Goal: Transaction & Acquisition: Purchase product/service

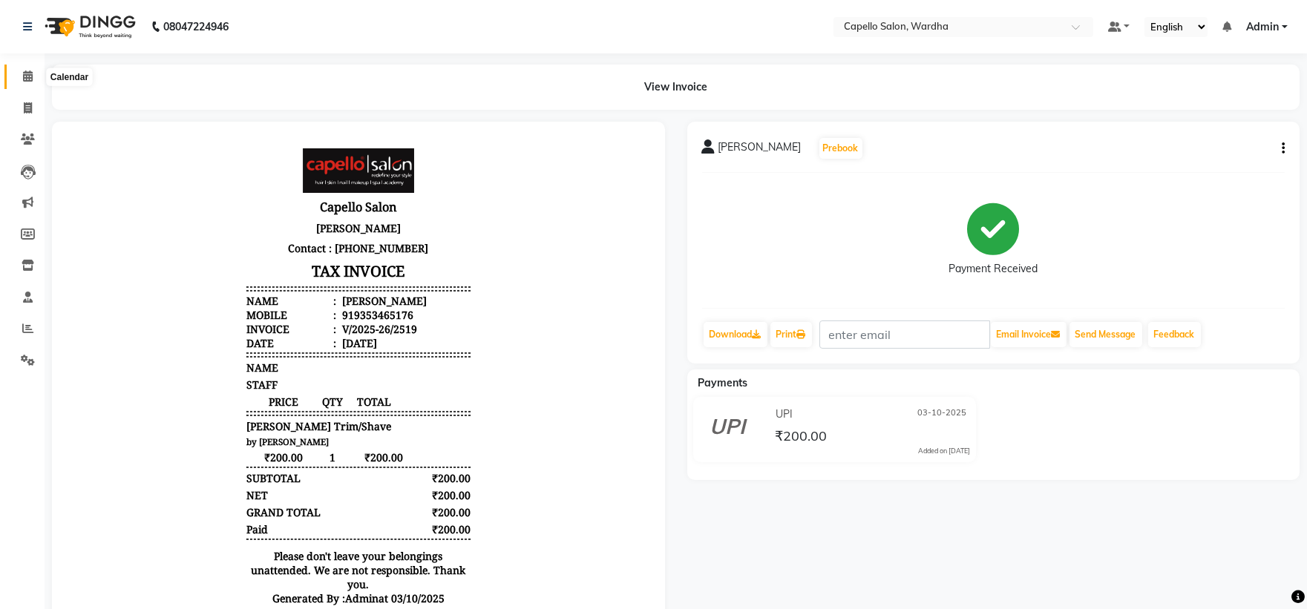
click at [18, 79] on span at bounding box center [28, 76] width 26 height 17
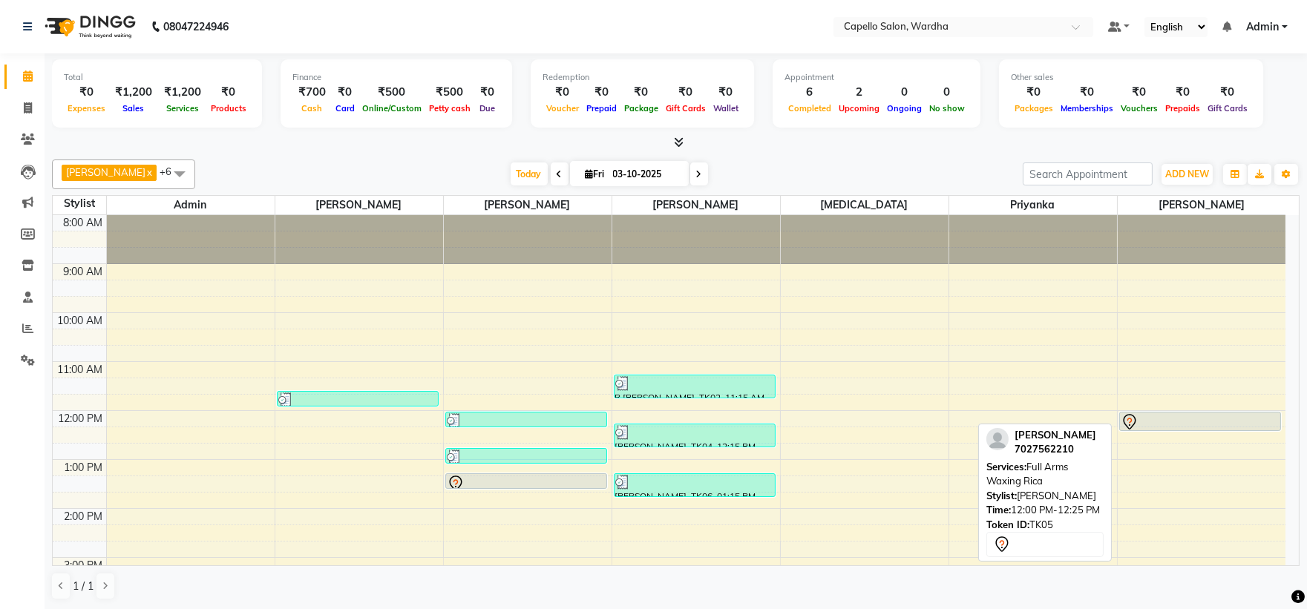
click at [1188, 419] on div at bounding box center [1201, 422] width 160 height 18
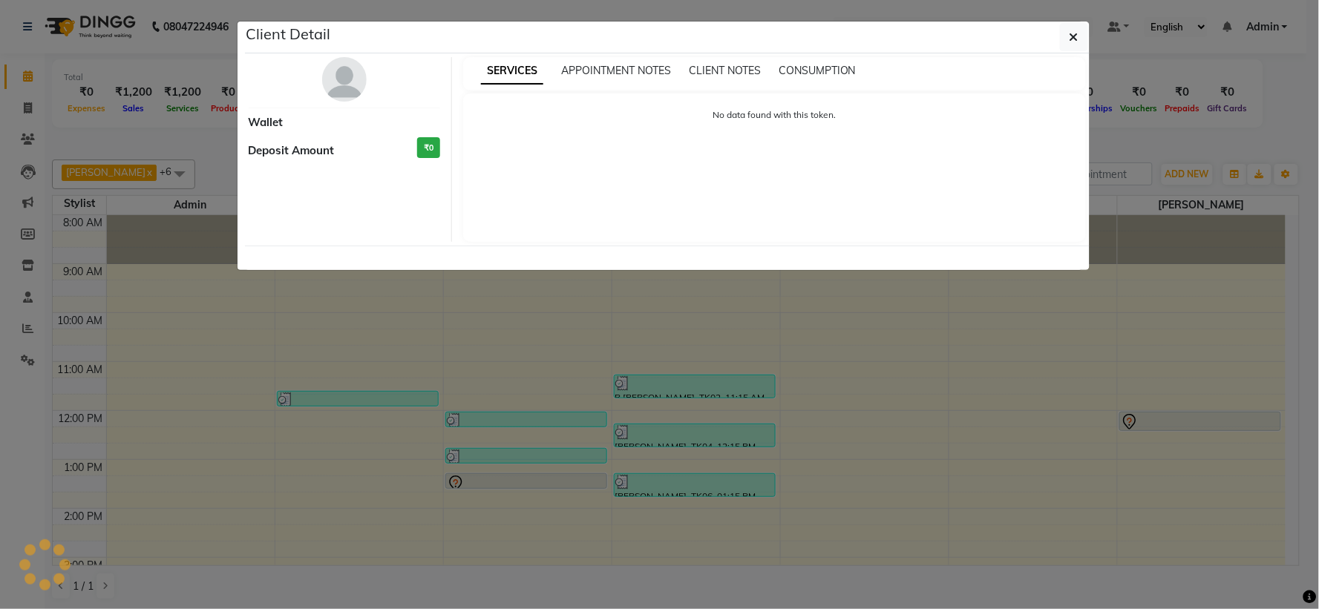
select select "7"
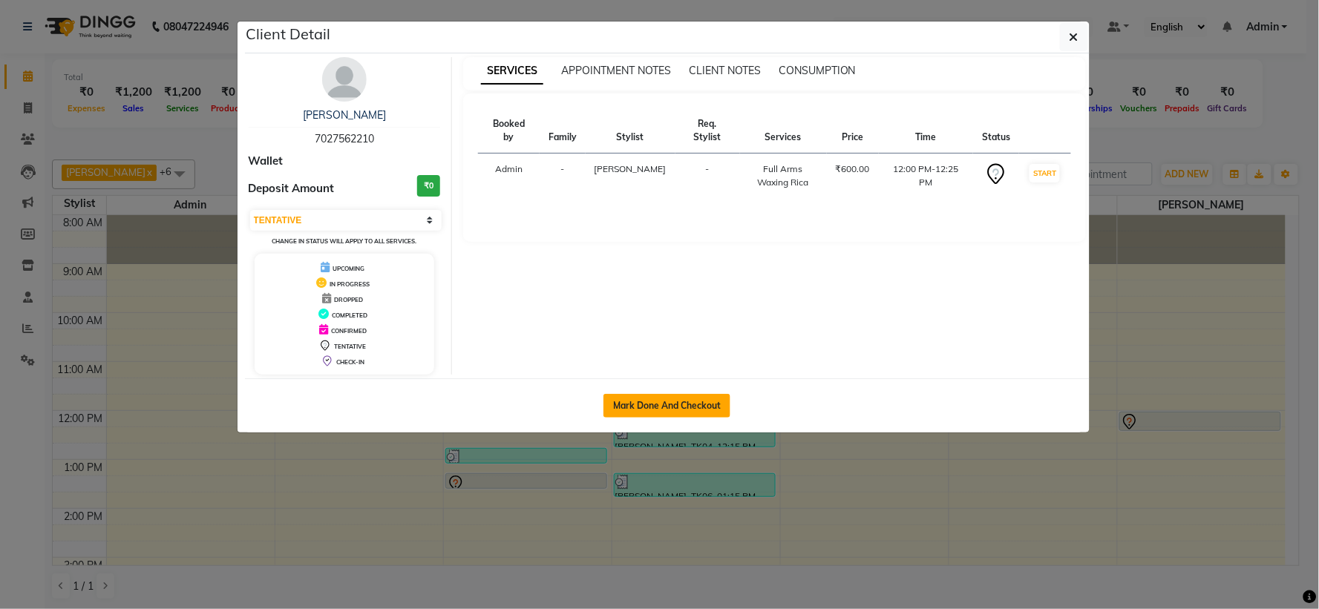
click at [661, 407] on button "Mark Done And Checkout" at bounding box center [667, 406] width 127 height 24
select select "service"
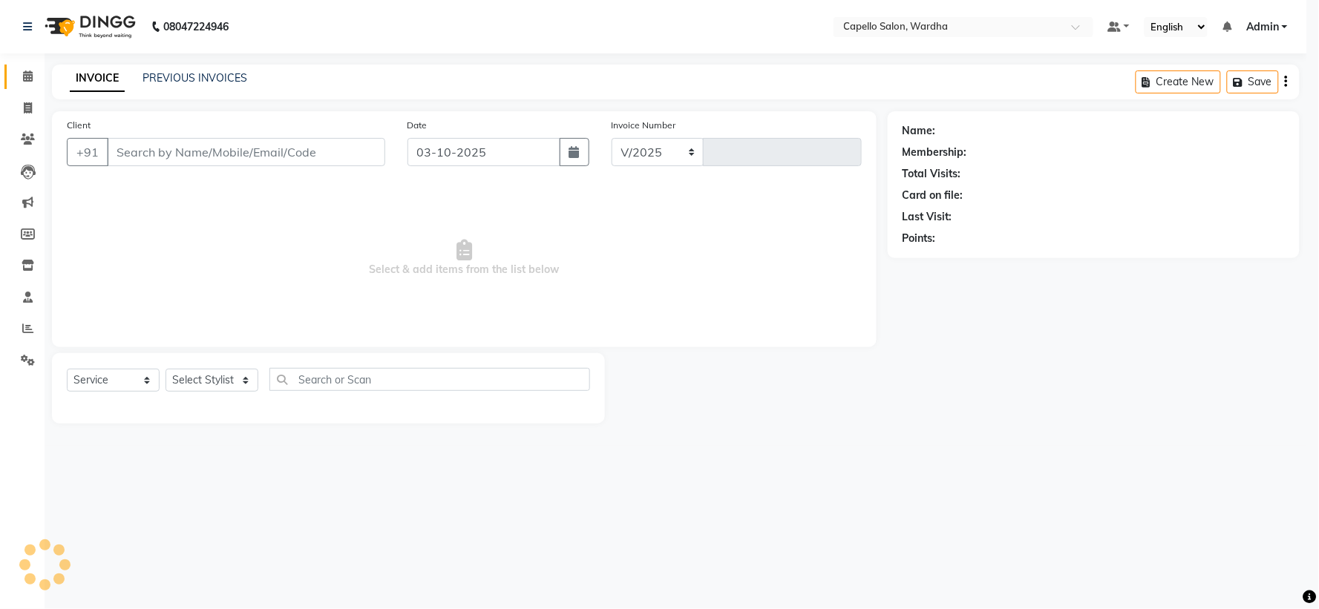
select select "4620"
type input "2520"
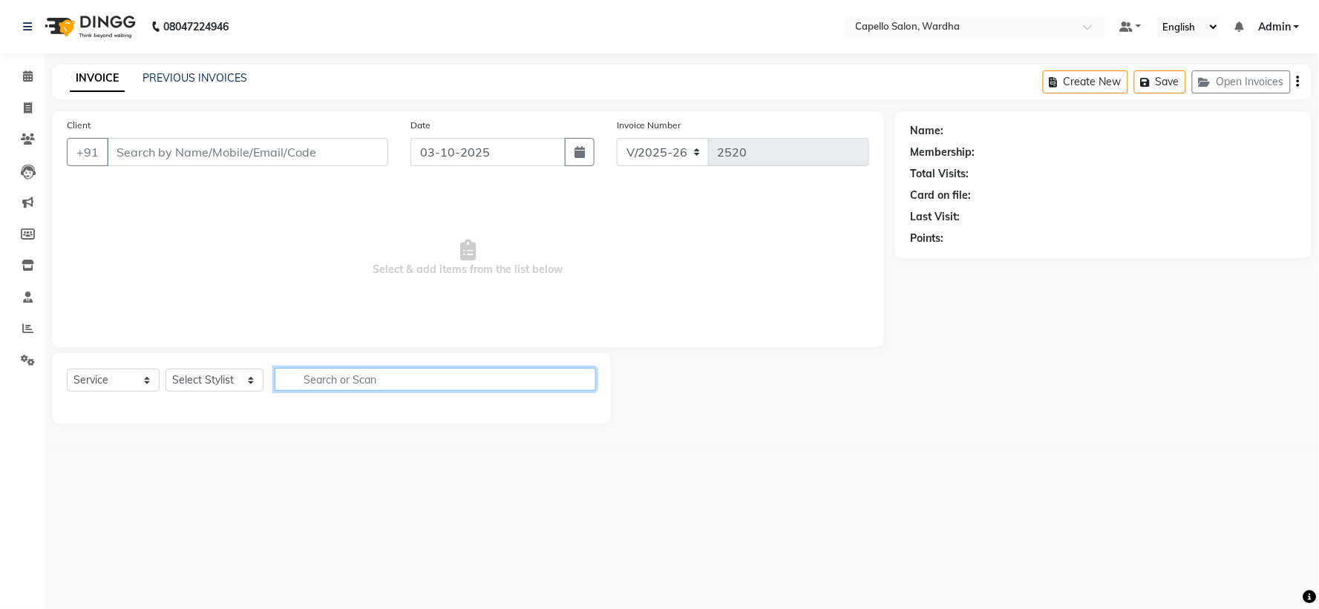
click at [396, 379] on input "text" at bounding box center [435, 379] width 321 height 23
type input "7027562210"
select select "61287"
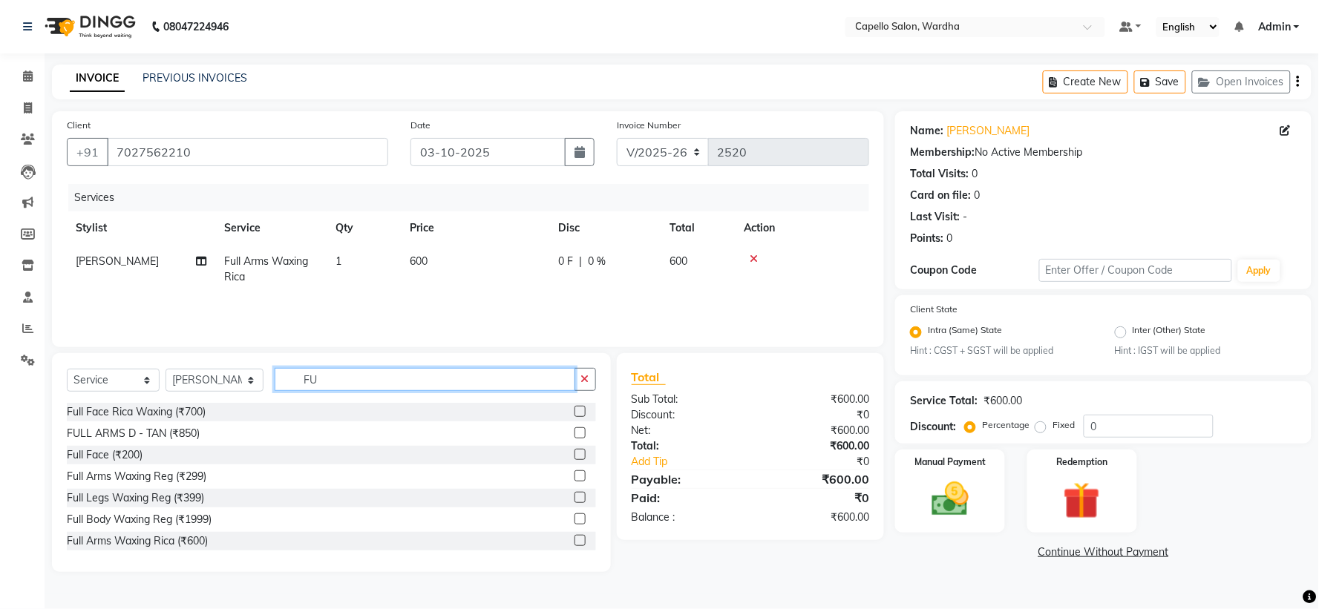
type input "F"
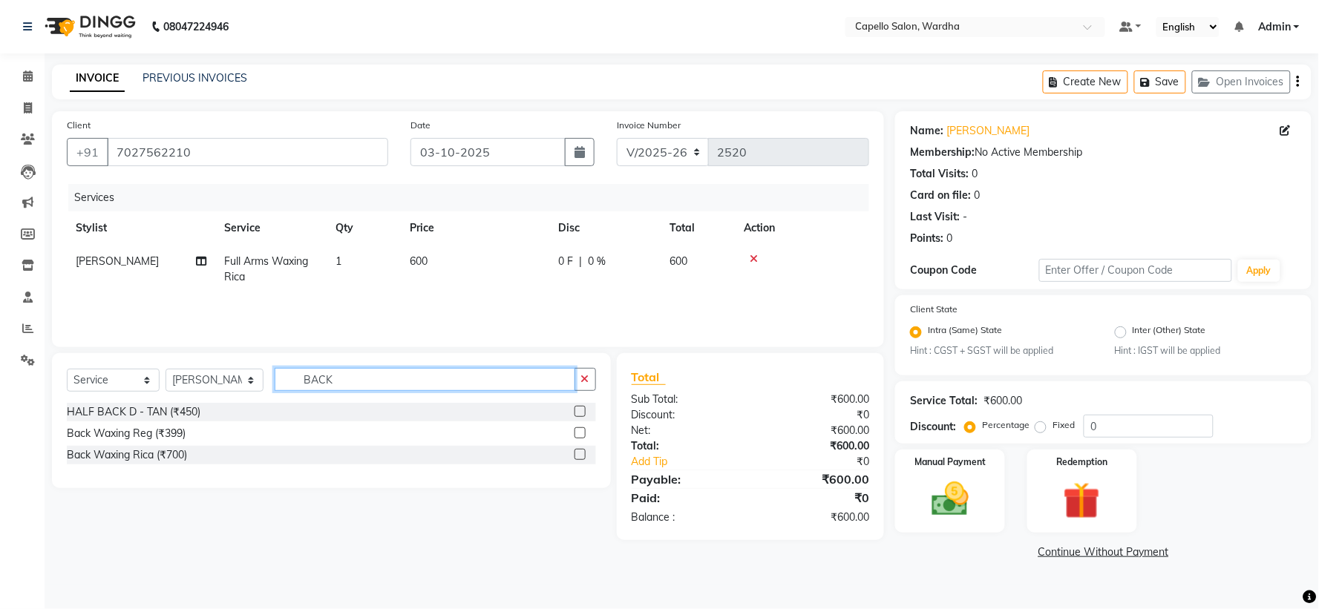
type input "BACK"
click at [579, 460] on label at bounding box center [580, 454] width 11 height 11
click at [579, 460] on input "checkbox" at bounding box center [580, 456] width 10 height 10
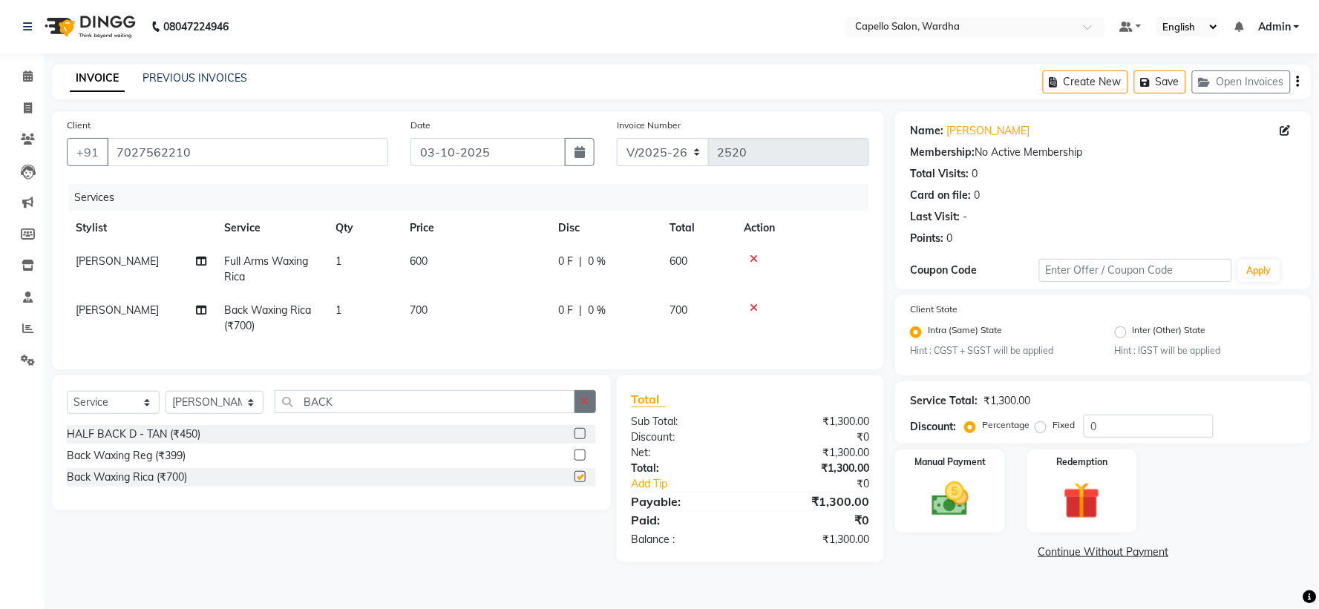
checkbox input "false"
click at [591, 412] on button "button" at bounding box center [586, 401] width 22 height 23
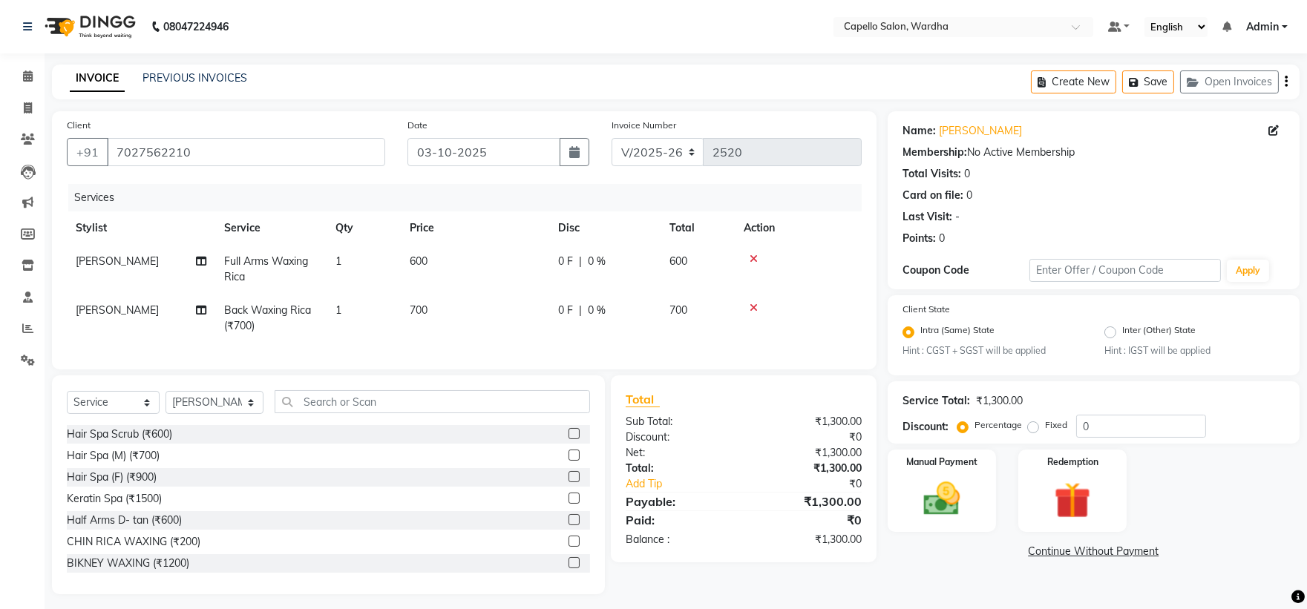
click at [748, 254] on td at bounding box center [798, 269] width 127 height 49
click at [750, 258] on icon at bounding box center [754, 259] width 8 height 10
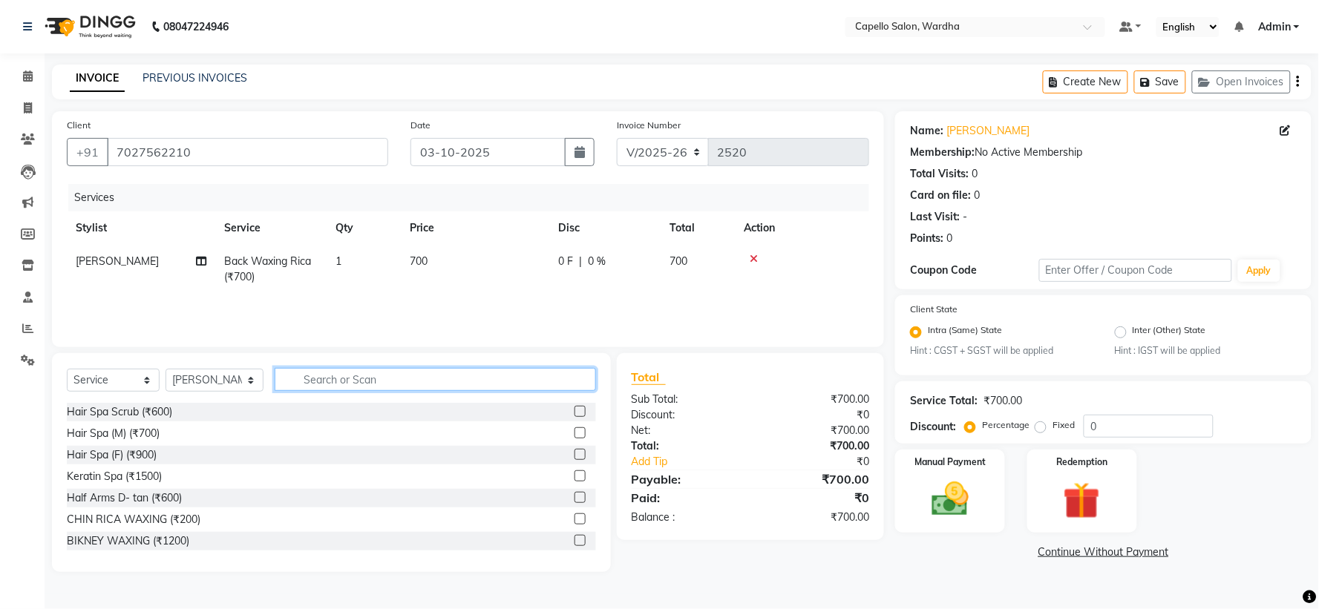
click at [305, 379] on input "text" at bounding box center [435, 379] width 321 height 23
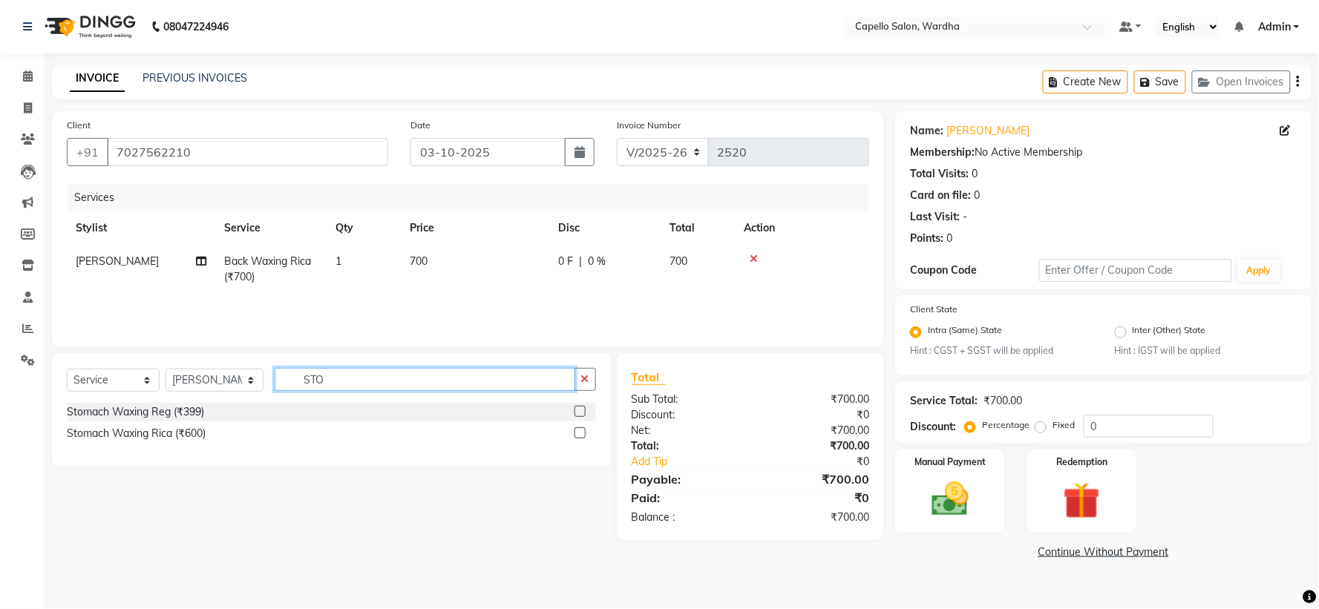
type input "STO"
click at [581, 434] on label at bounding box center [580, 433] width 11 height 11
click at [581, 434] on input "checkbox" at bounding box center [580, 434] width 10 height 10
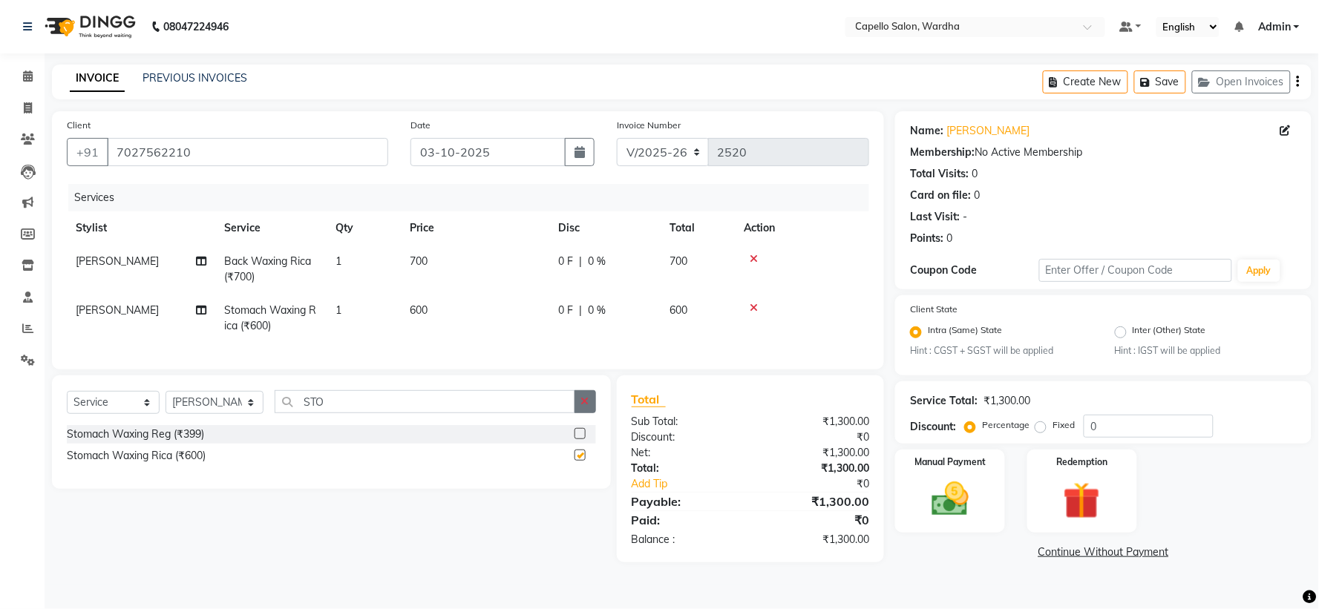
checkbox input "false"
click at [588, 407] on icon "button" at bounding box center [585, 401] width 8 height 10
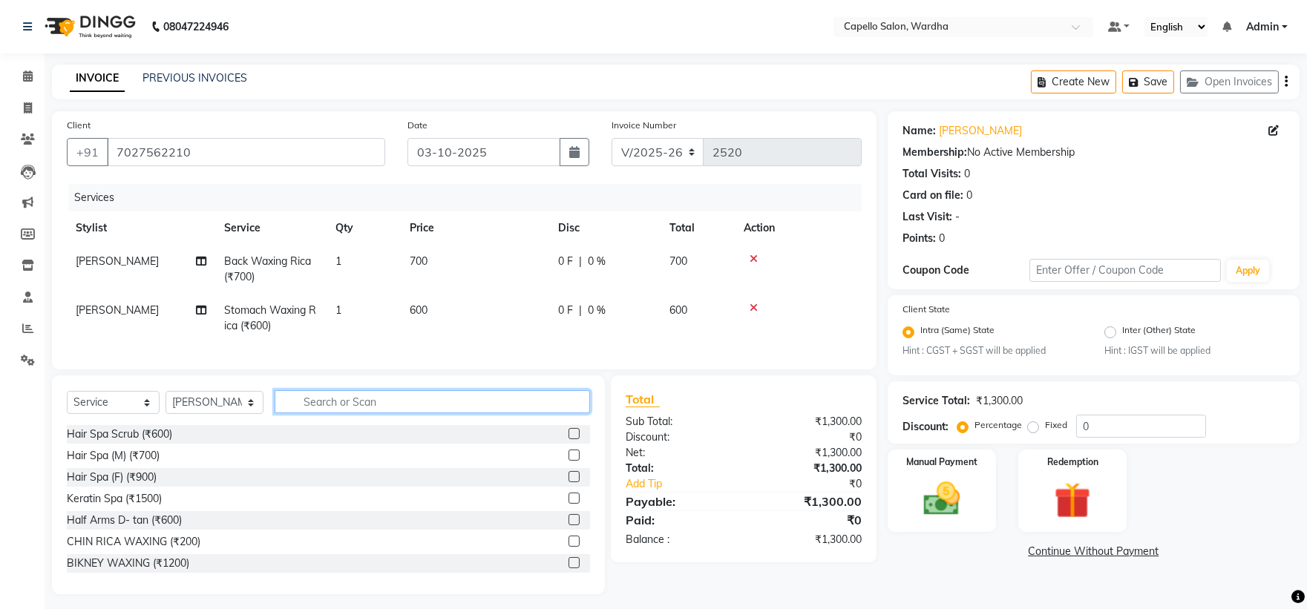
click at [414, 403] on input "text" at bounding box center [433, 401] width 316 height 23
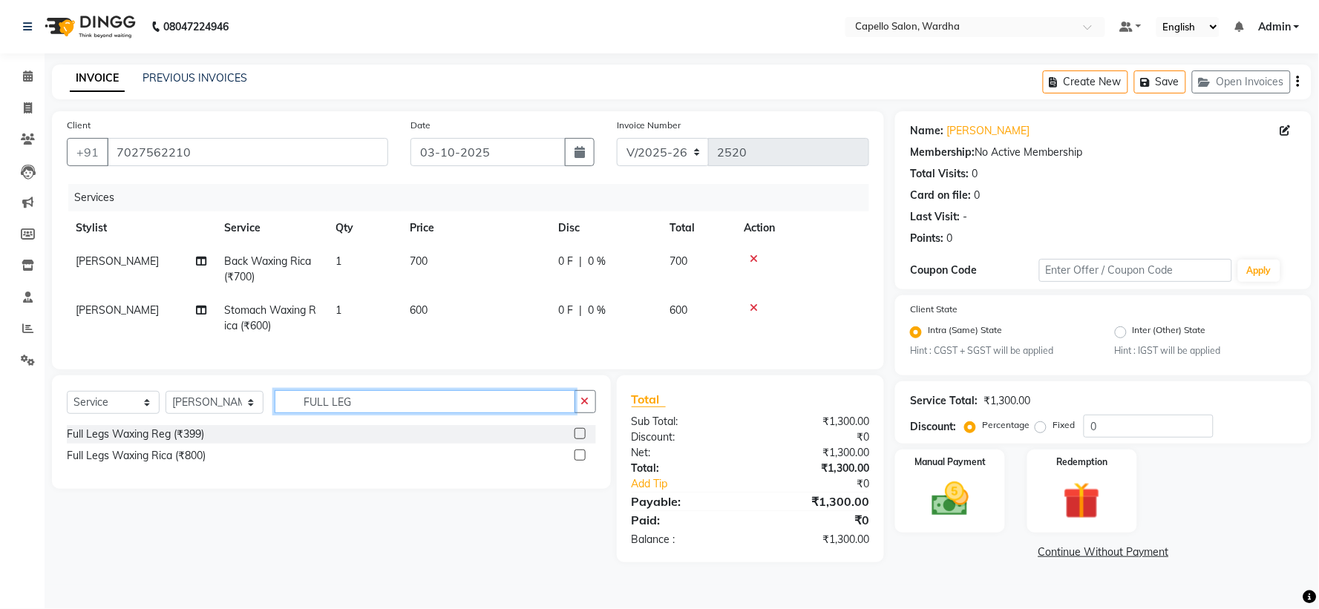
type input "FULL LEG"
click at [582, 461] on label at bounding box center [580, 455] width 11 height 11
click at [582, 461] on input "checkbox" at bounding box center [580, 456] width 10 height 10
checkbox input "true"
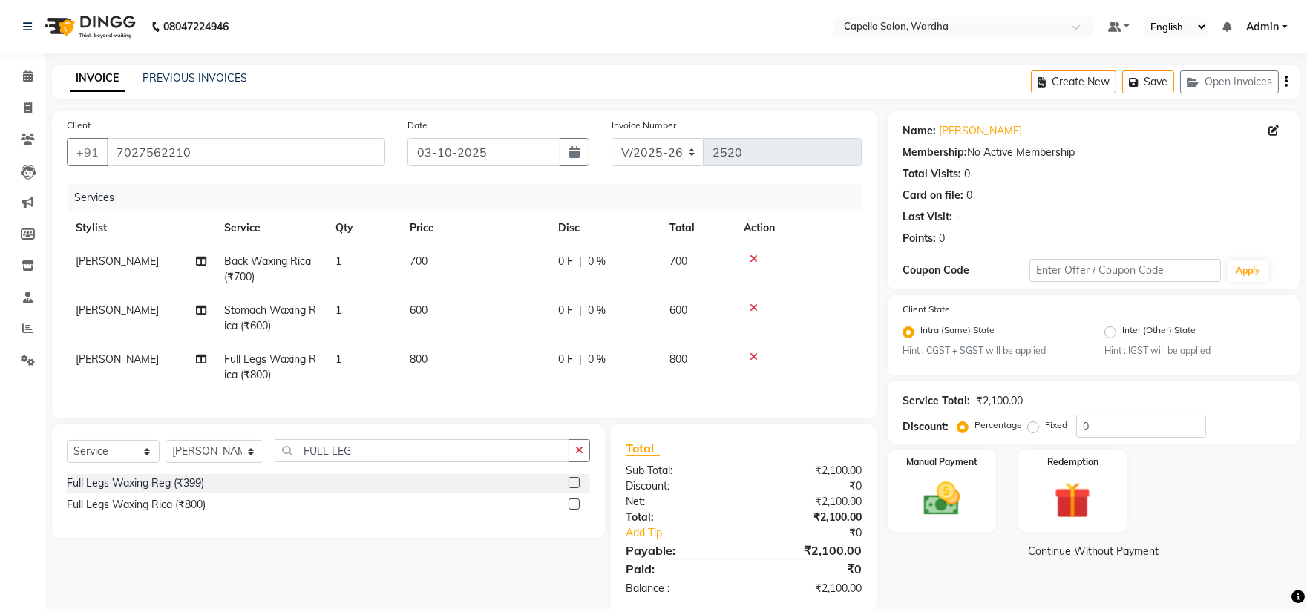
click at [582, 456] on icon "button" at bounding box center [579, 450] width 8 height 10
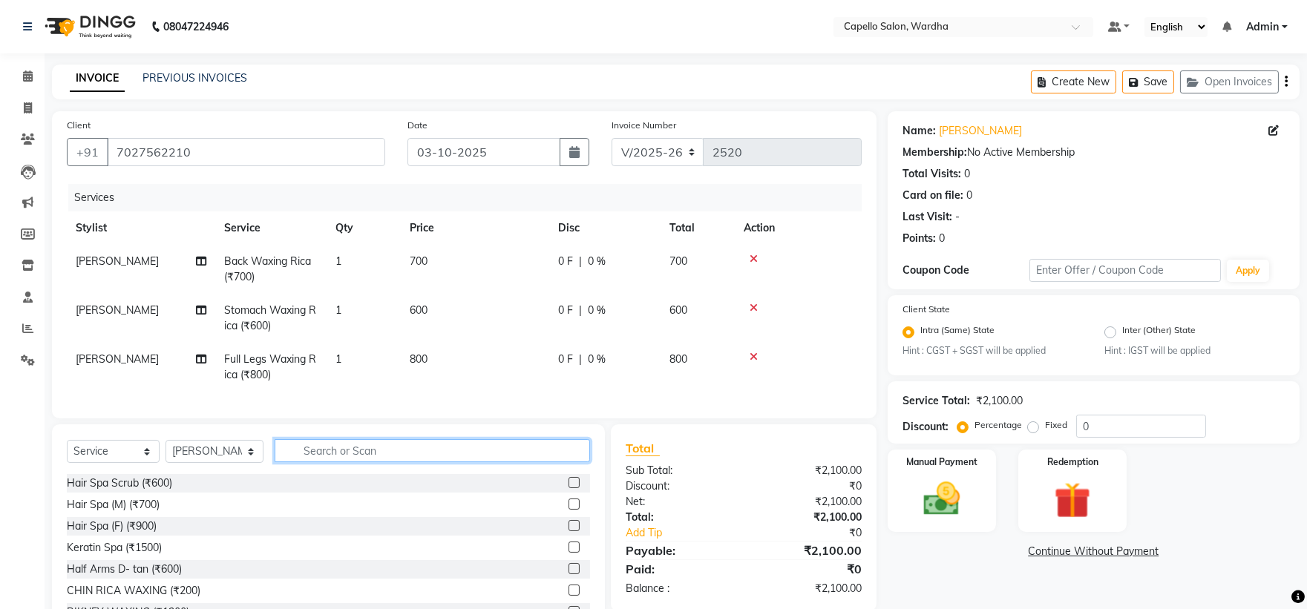
click at [321, 462] on input "text" at bounding box center [433, 450] width 316 height 23
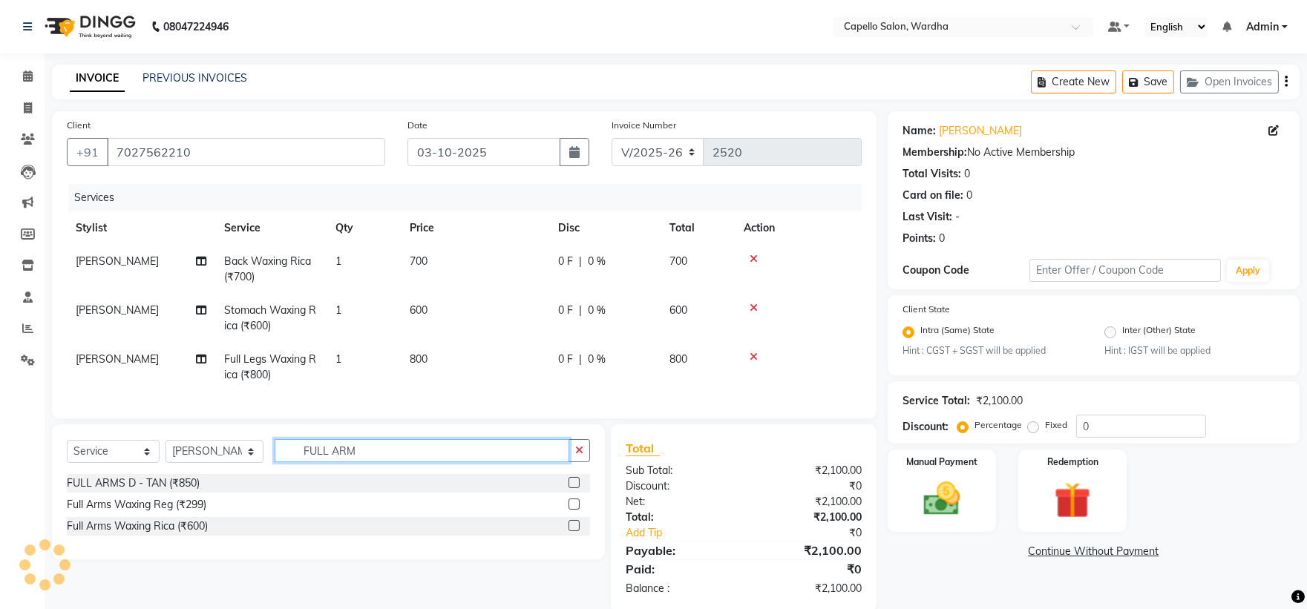
type input "FULL ARM"
click at [575, 532] on label at bounding box center [574, 525] width 11 height 11
click at [575, 532] on input "checkbox" at bounding box center [574, 527] width 10 height 10
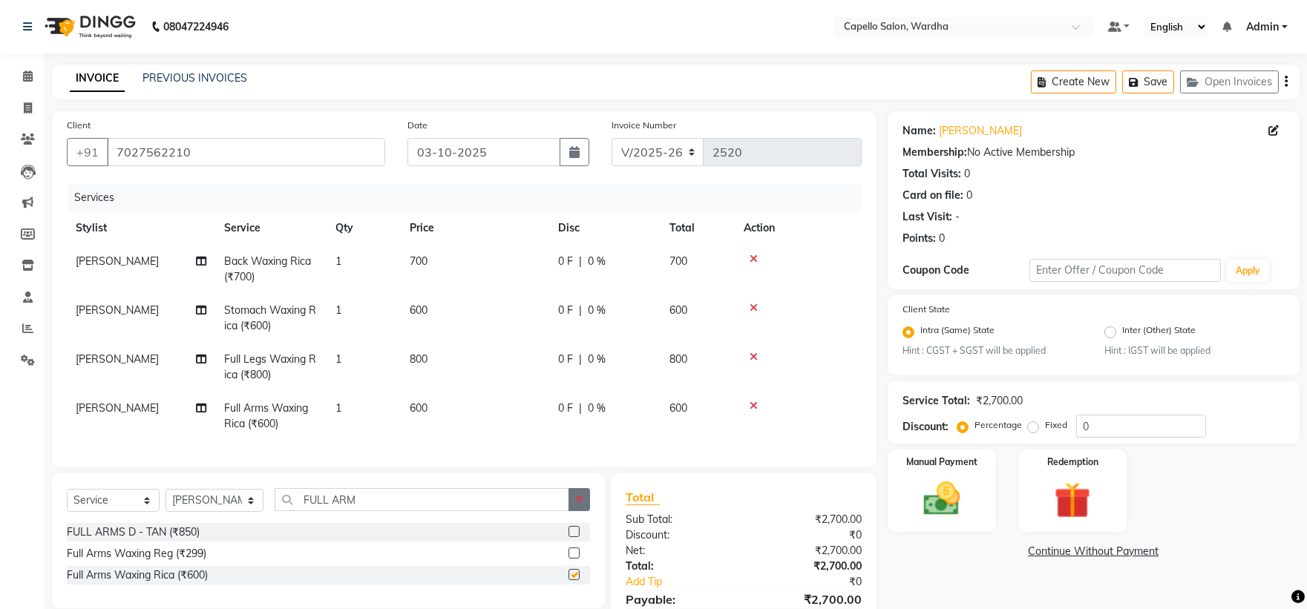
checkbox input "false"
click at [575, 505] on icon "button" at bounding box center [579, 499] width 8 height 10
drag, startPoint x: 432, startPoint y: 498, endPoint x: 425, endPoint y: 505, distance: 9.4
click at [428, 499] on div "Select Service Product Membership Package Voucher Prepaid Gift Card Select Styl…" at bounding box center [328, 583] width 553 height 219
click at [425, 505] on input "text" at bounding box center [433, 499] width 316 height 23
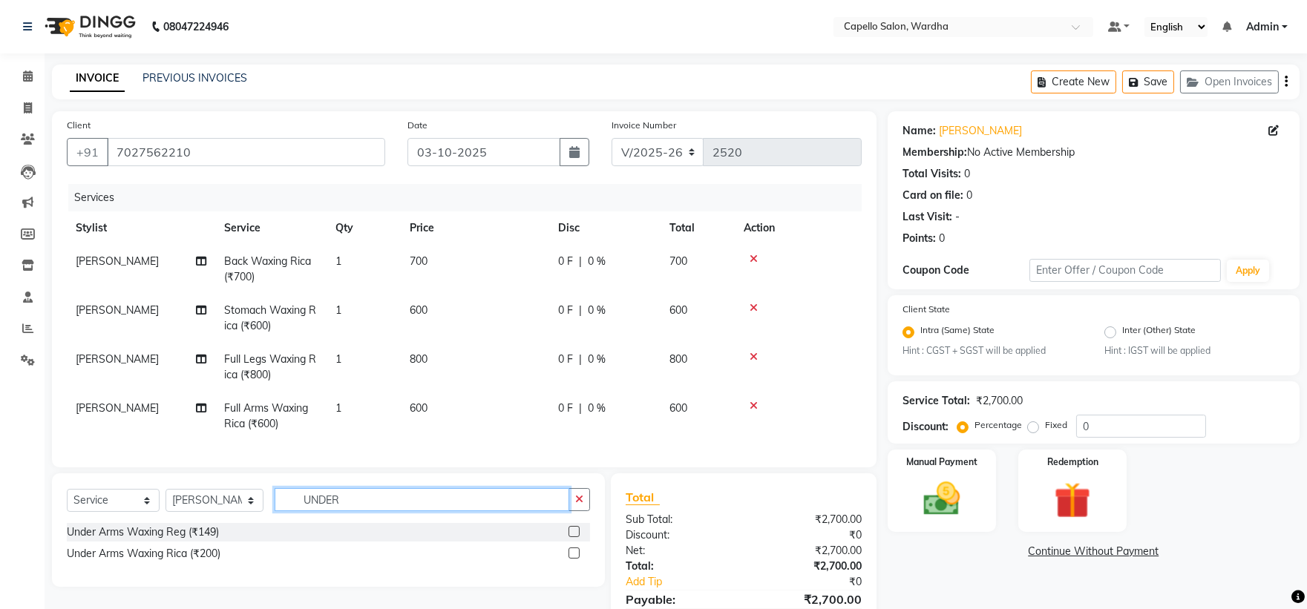
type input "UNDER"
click at [574, 559] on label at bounding box center [574, 553] width 11 height 11
click at [574, 559] on input "checkbox" at bounding box center [574, 554] width 10 height 10
checkbox input "true"
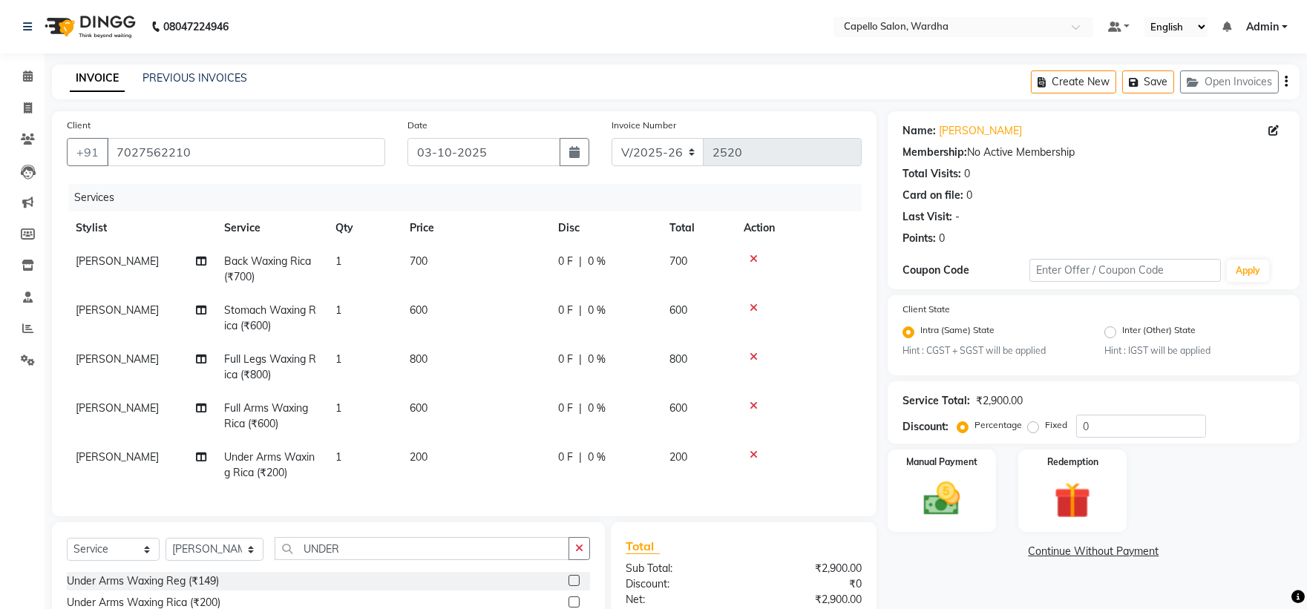
click at [579, 554] on icon "button" at bounding box center [579, 548] width 8 height 10
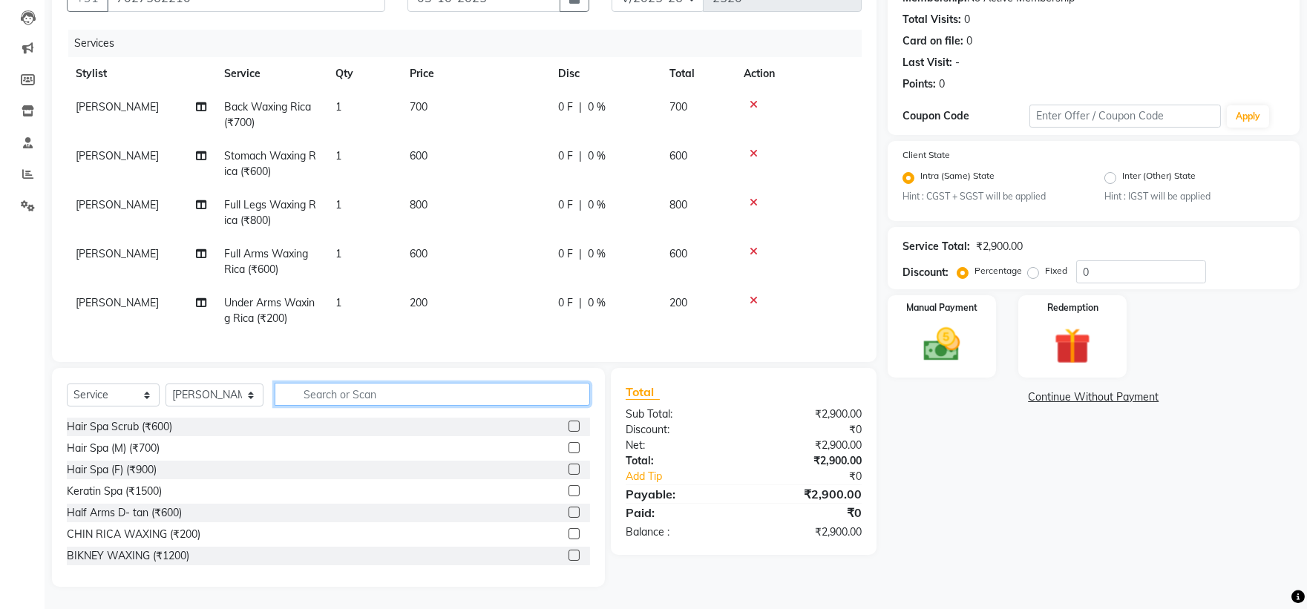
click at [347, 402] on input "text" at bounding box center [433, 394] width 316 height 23
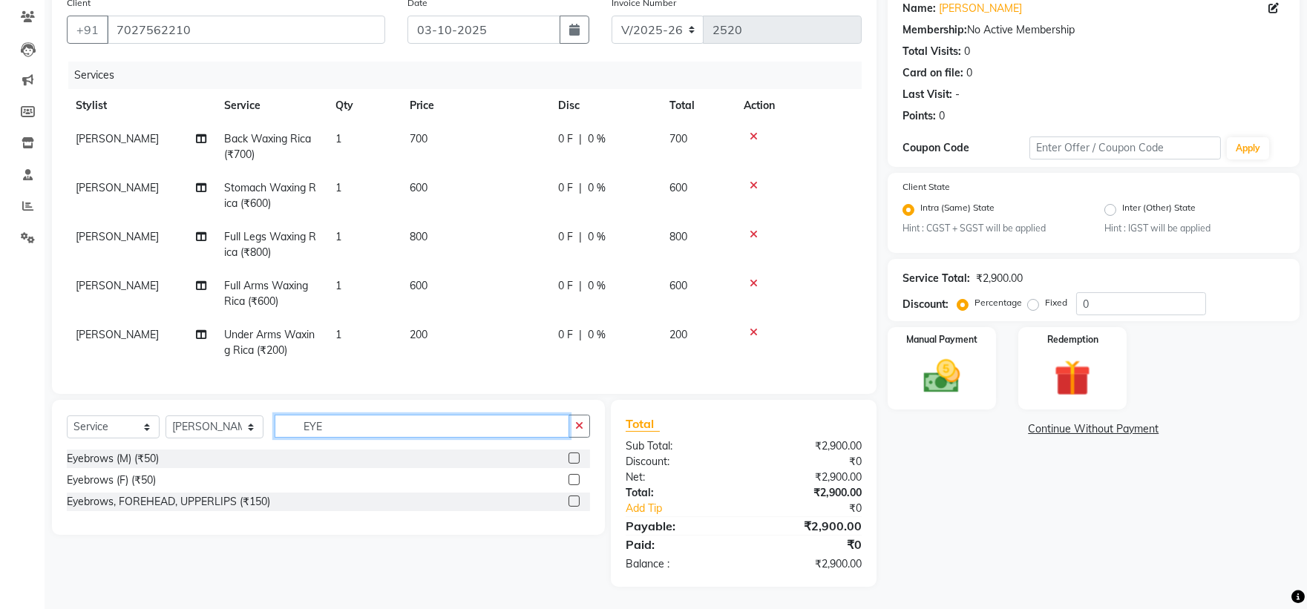
type input "EYE"
click at [575, 478] on label at bounding box center [574, 479] width 11 height 11
click at [575, 478] on input "checkbox" at bounding box center [574, 481] width 10 height 10
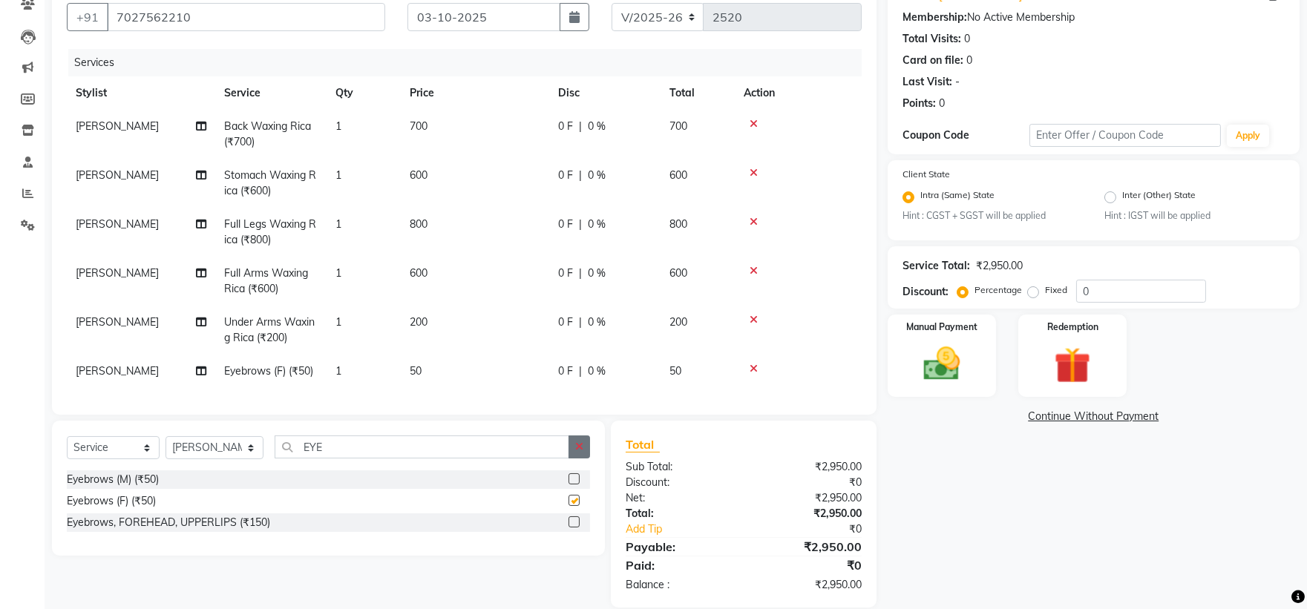
checkbox input "false"
click at [583, 452] on icon "button" at bounding box center [579, 447] width 8 height 10
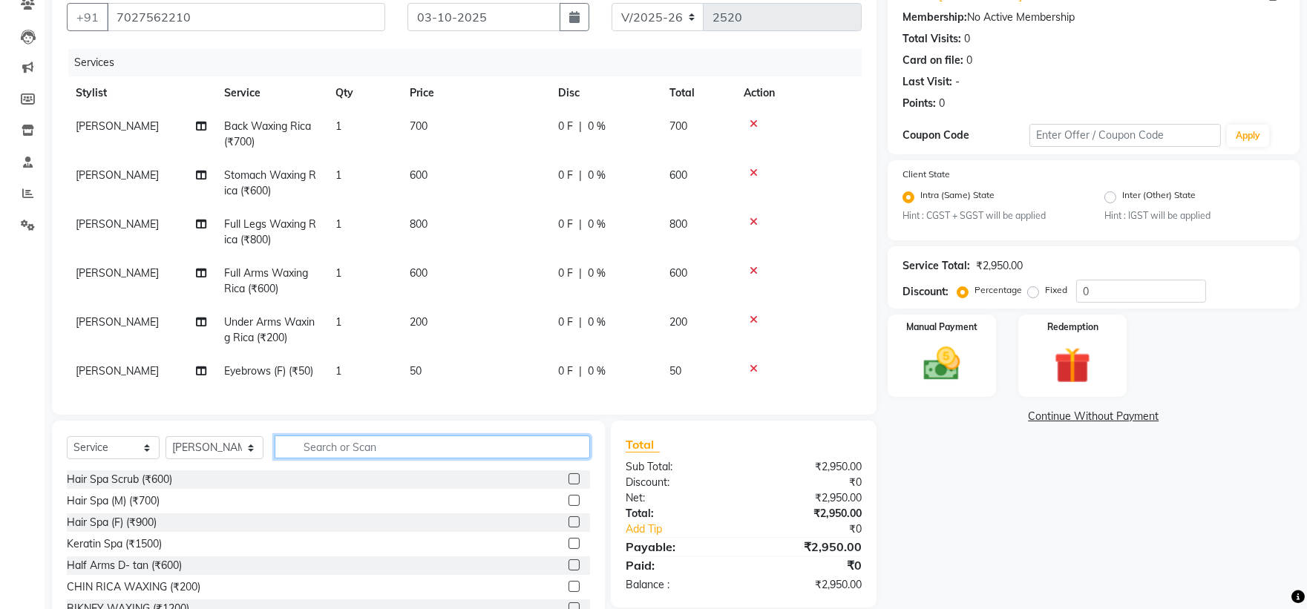
click at [479, 450] on input "text" at bounding box center [433, 447] width 316 height 23
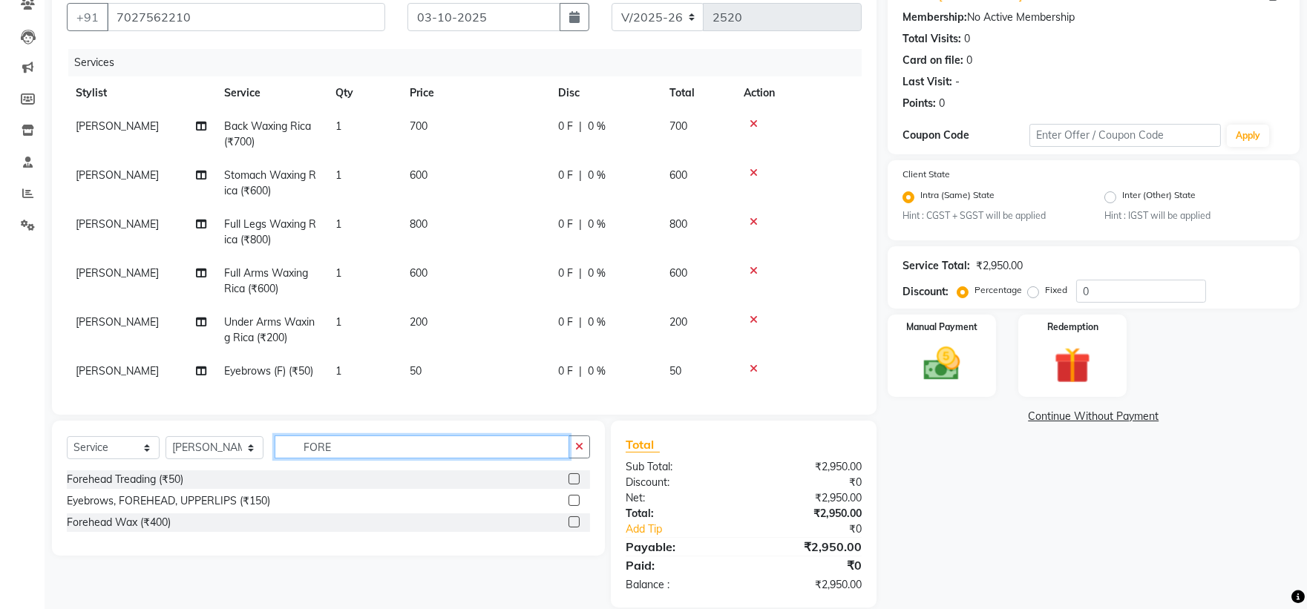
type input "FORE"
click at [574, 485] on label at bounding box center [574, 479] width 11 height 11
click at [574, 485] on input "checkbox" at bounding box center [574, 480] width 10 height 10
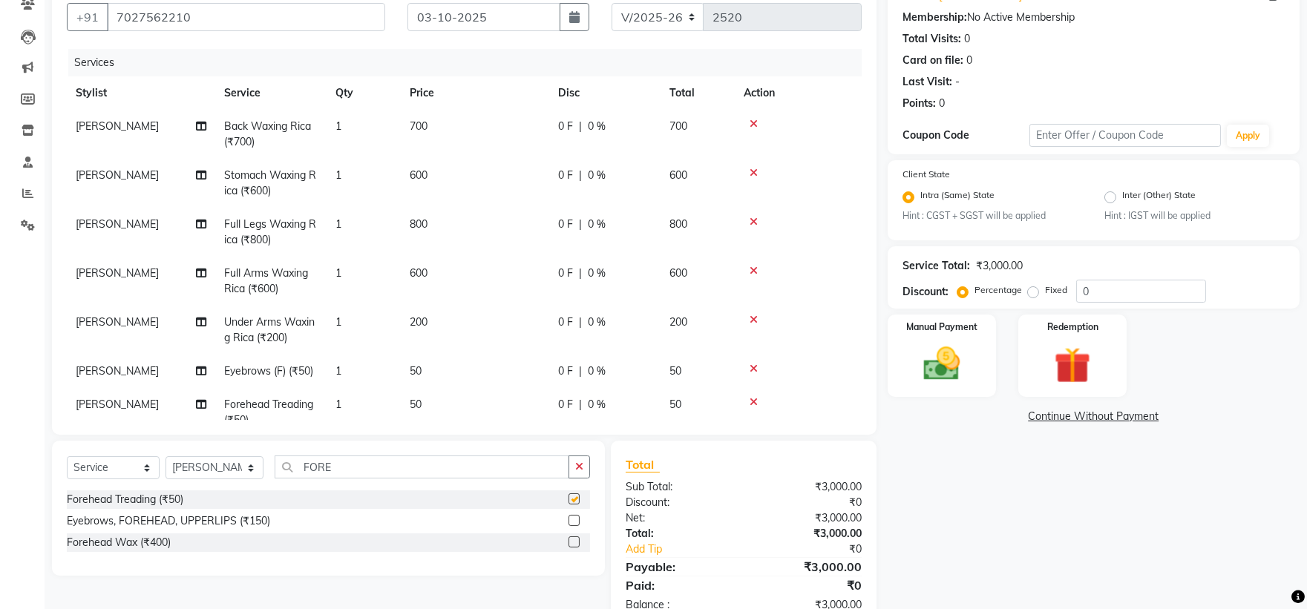
checkbox input "false"
click at [580, 468] on icon "button" at bounding box center [579, 467] width 8 height 10
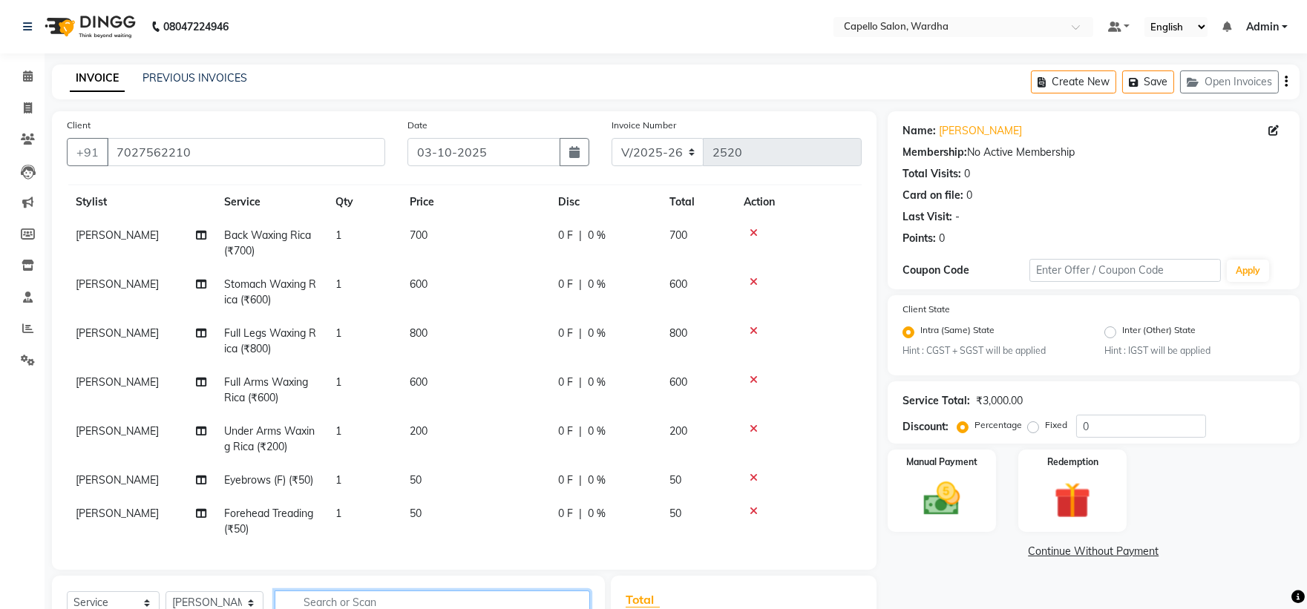
scroll to position [41, 0]
click at [97, 324] on span "[PERSON_NAME]" at bounding box center [117, 330] width 83 height 13
select select "61287"
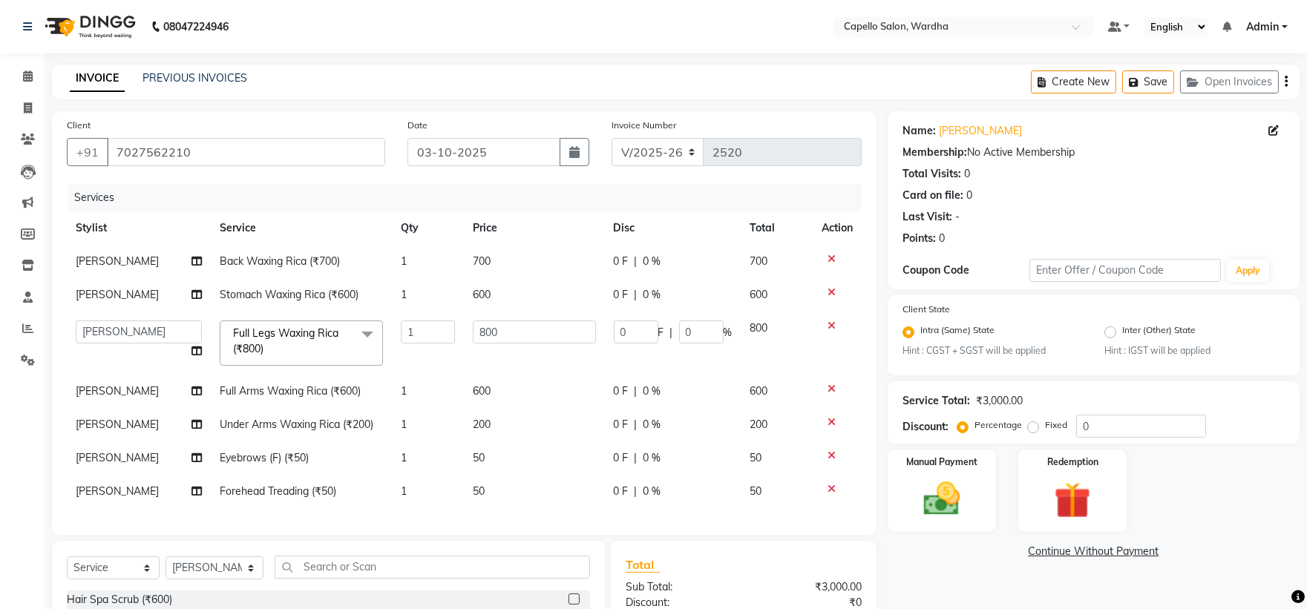
scroll to position [0, 0]
click at [97, 322] on select "Admin [PERSON_NAME] [PERSON_NAME] nitim [PERSON_NAME] [PERSON_NAME] mahadure [P…" at bounding box center [139, 332] width 126 height 23
select select "48634"
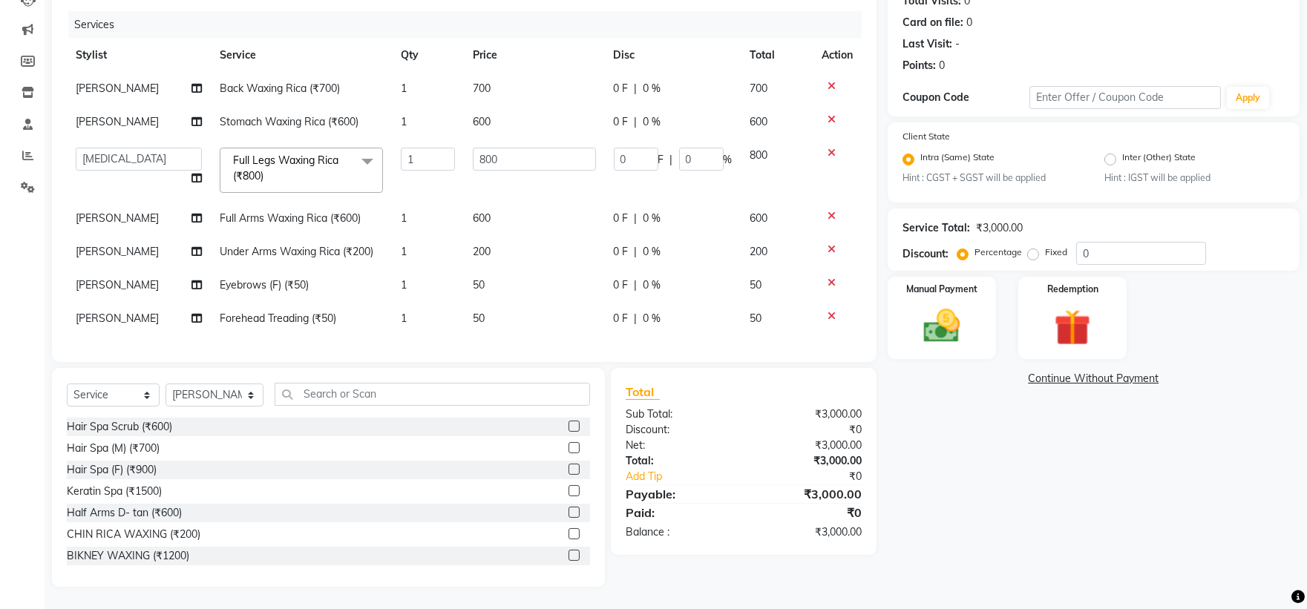
click at [98, 127] on span "[PERSON_NAME]" at bounding box center [117, 121] width 83 height 13
select select "61287"
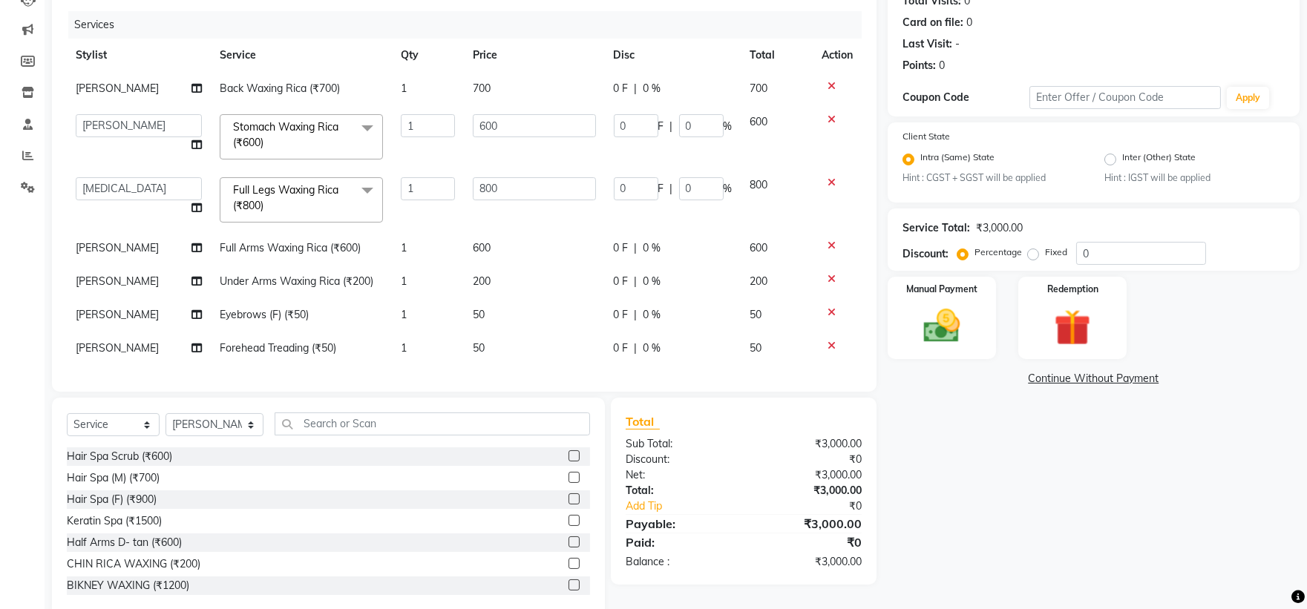
click at [100, 87] on span "[PERSON_NAME]" at bounding box center [117, 88] width 83 height 13
select select "61287"
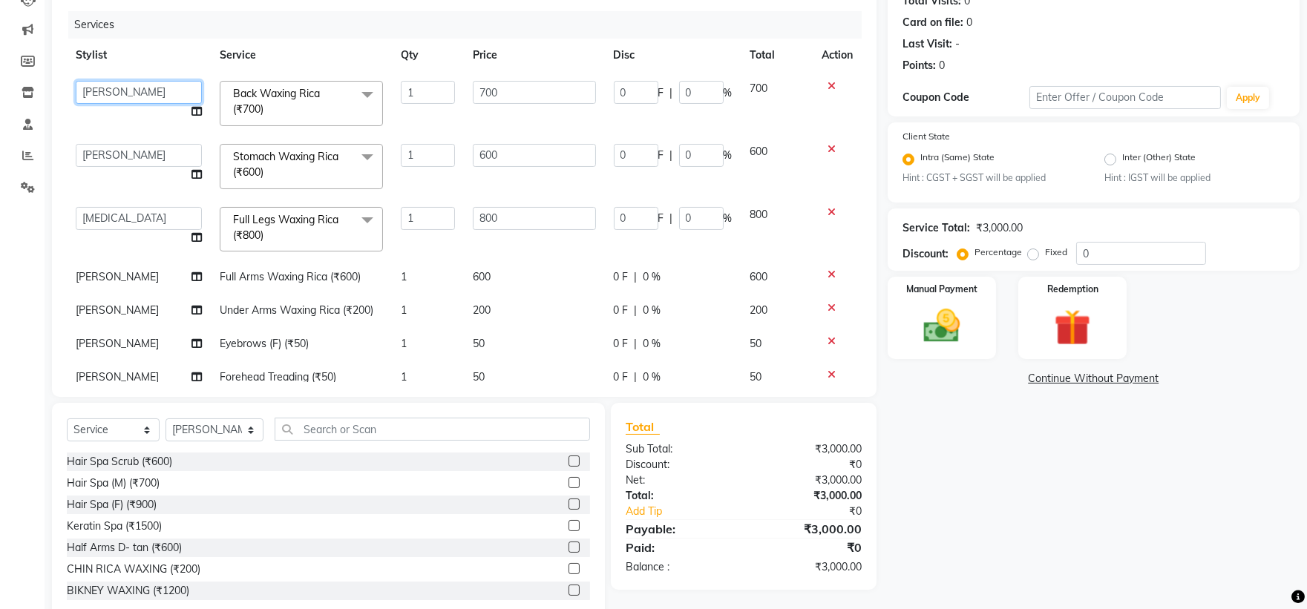
click at [105, 92] on select "Admin [PERSON_NAME] [PERSON_NAME] nitim [PERSON_NAME] [PERSON_NAME] mahadure [P…" at bounding box center [139, 92] width 126 height 23
select select "48634"
click at [128, 151] on select "Admin [PERSON_NAME] [PERSON_NAME] nitim [PERSON_NAME] [PERSON_NAME] mahadure [P…" at bounding box center [139, 155] width 126 height 23
select select "48634"
click at [114, 228] on select "Admin [PERSON_NAME] [PERSON_NAME] nitim [PERSON_NAME] [PERSON_NAME] mahadure [P…" at bounding box center [139, 218] width 126 height 23
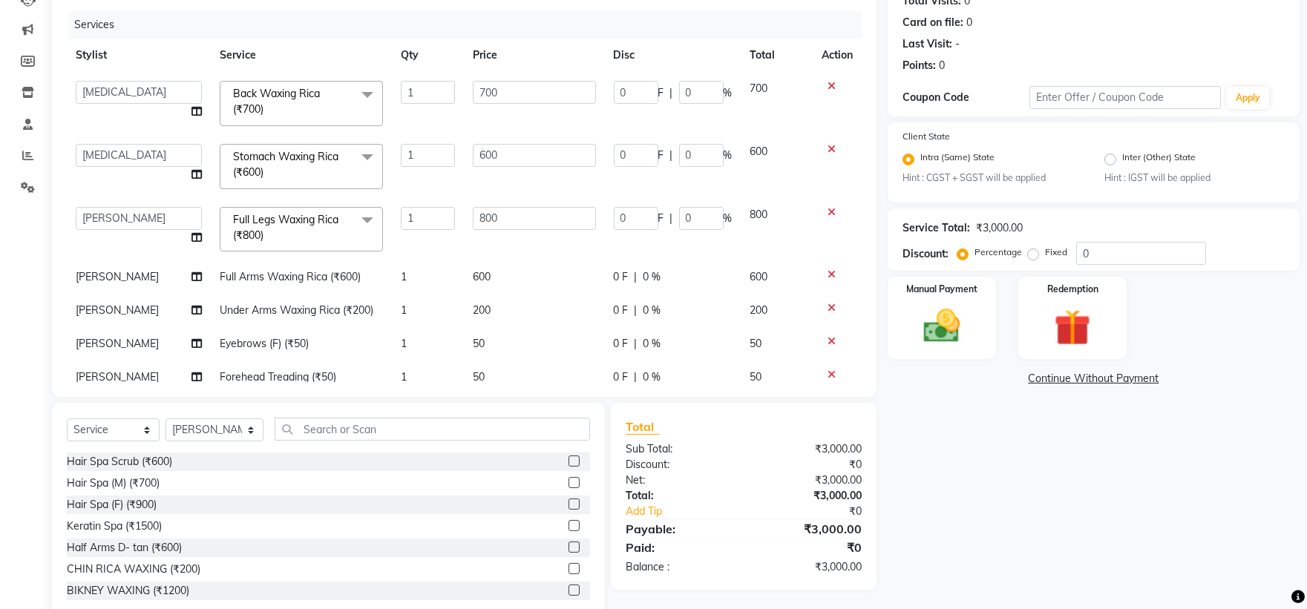
select select "61287"
click at [105, 277] on span "[PERSON_NAME]" at bounding box center [117, 276] width 83 height 13
select select "61287"
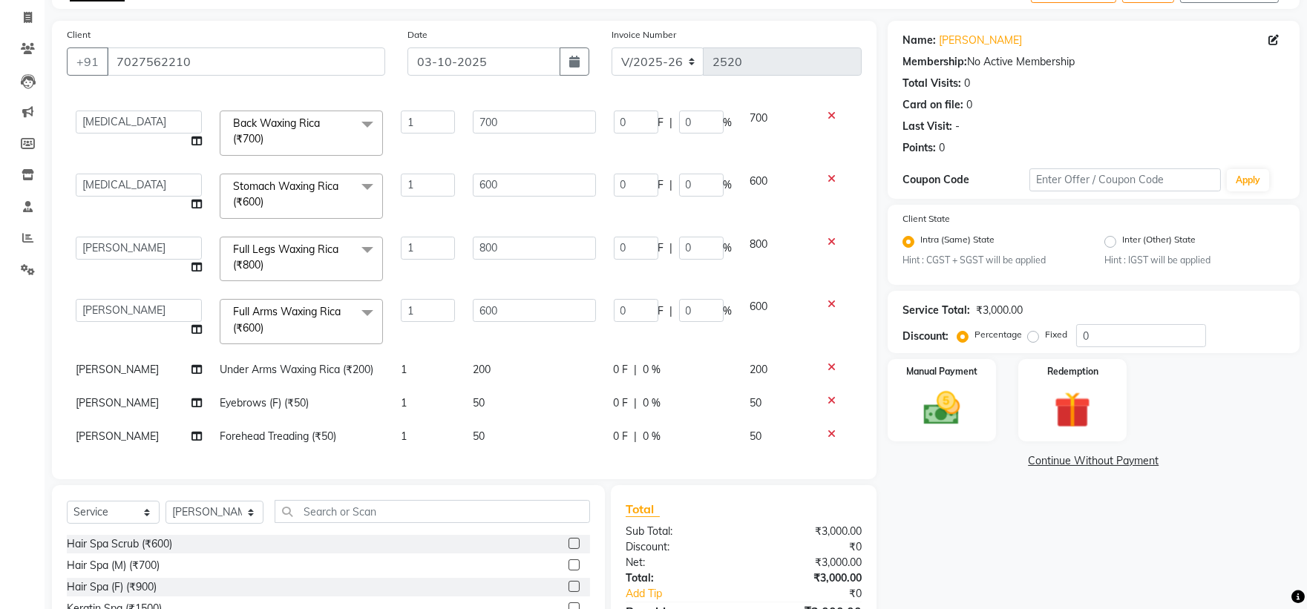
scroll to position [65, 0]
click at [113, 396] on span "[PERSON_NAME]" at bounding box center [117, 402] width 83 height 13
select select "61287"
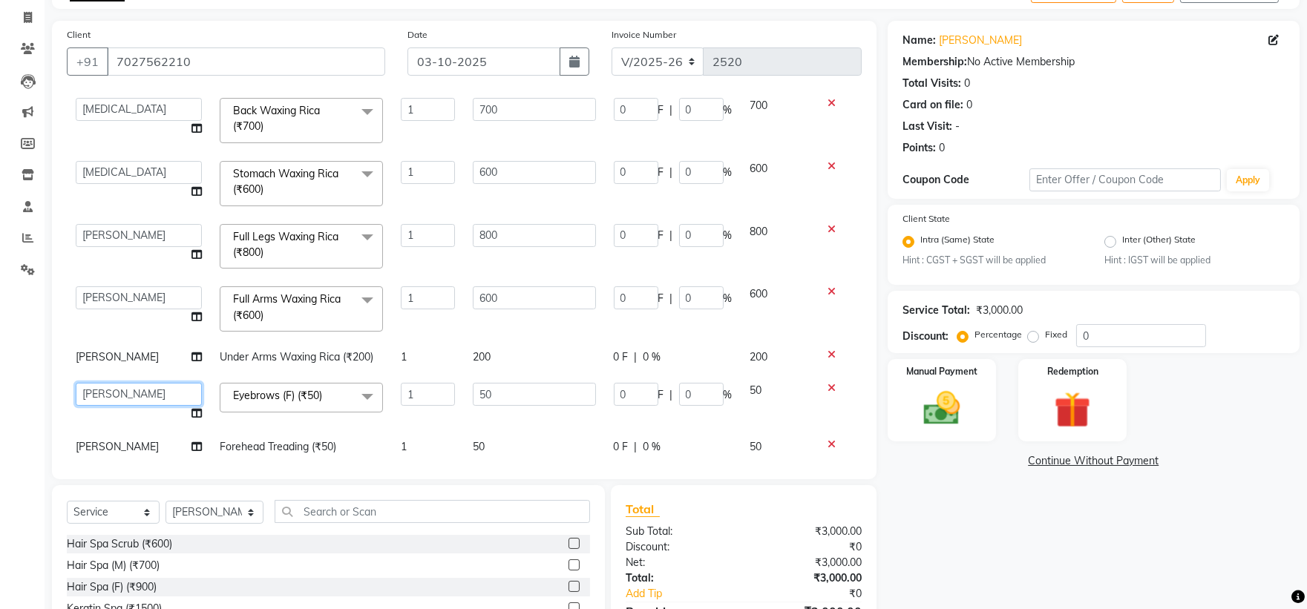
click at [113, 394] on select "Admin [PERSON_NAME] [PERSON_NAME] nitim [PERSON_NAME] [PERSON_NAME] mahadure [P…" at bounding box center [139, 394] width 126 height 23
select select "48634"
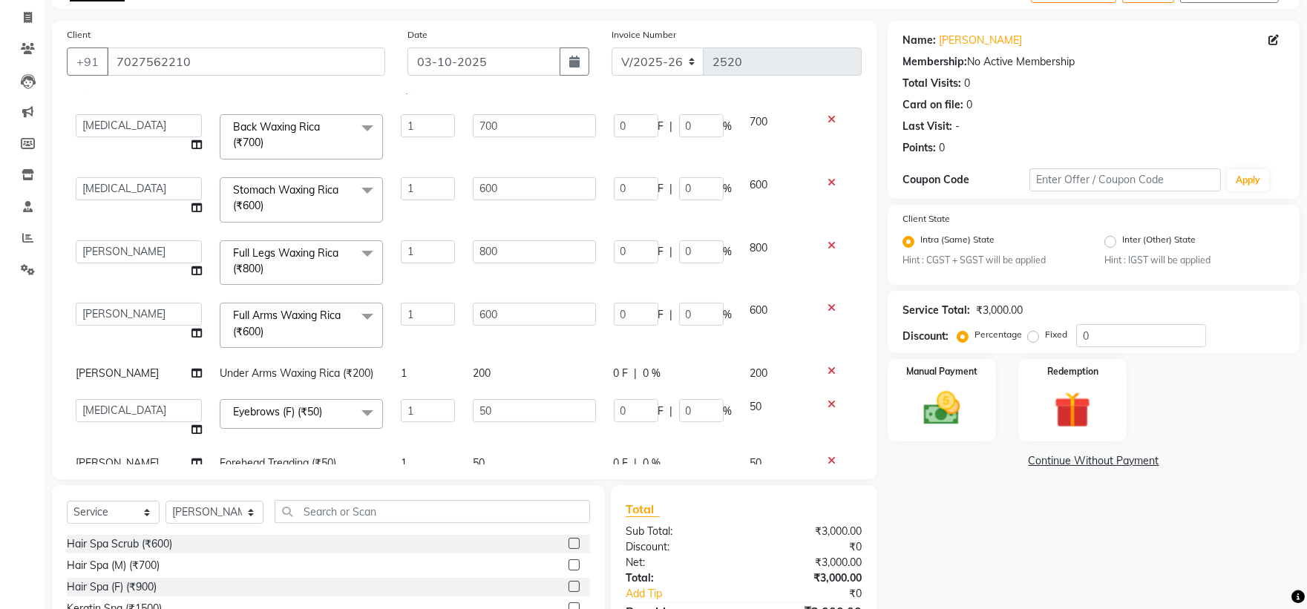
scroll to position [89, 0]
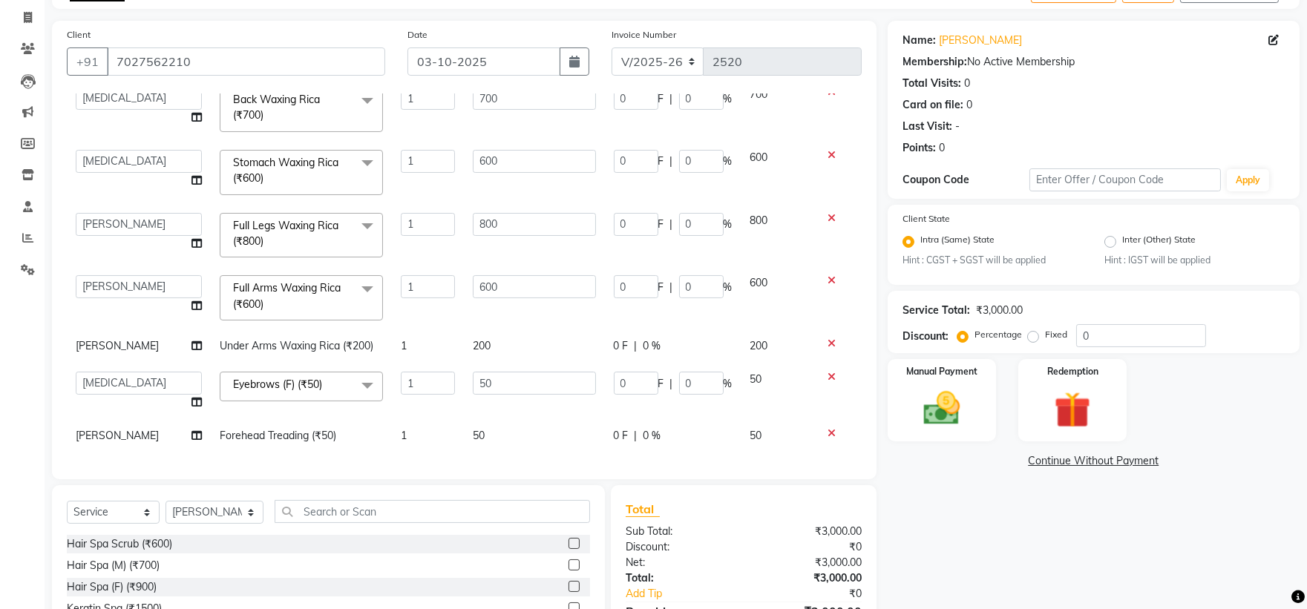
click at [111, 419] on td "[PERSON_NAME]" at bounding box center [139, 435] width 144 height 33
select select "61287"
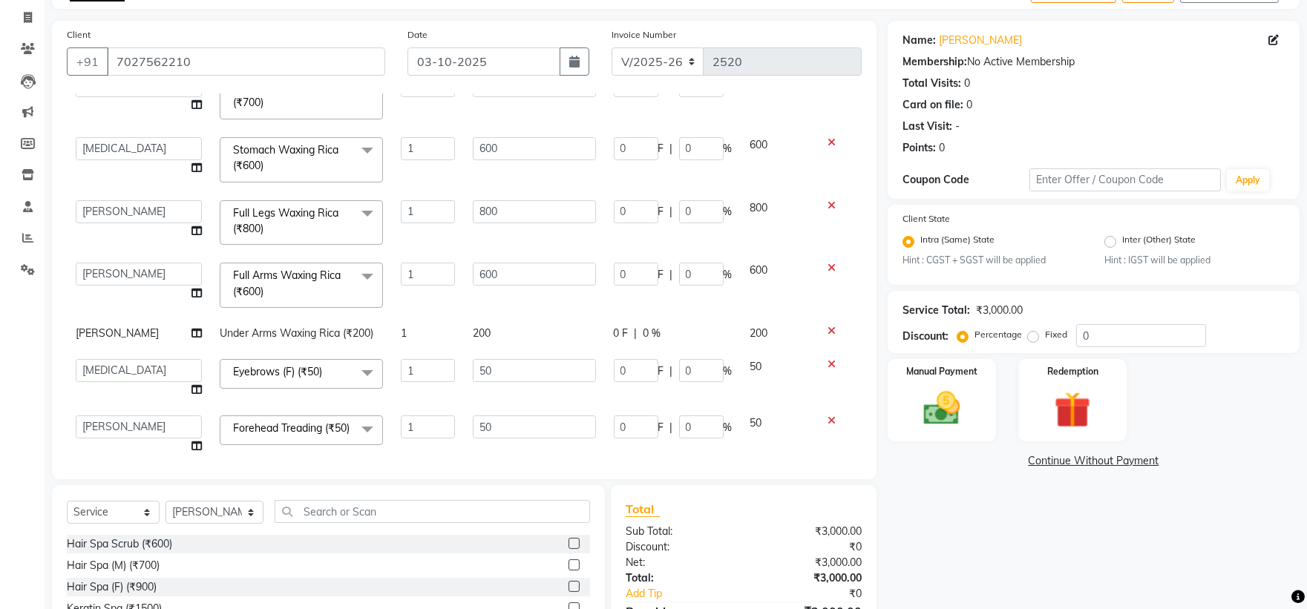
click at [111, 413] on td "Admin [PERSON_NAME] [PERSON_NAME] nitim [PERSON_NAME] [PERSON_NAME] mahadure [P…" at bounding box center [139, 435] width 144 height 56
click at [114, 427] on select "Admin [PERSON_NAME] [PERSON_NAME] nitim [PERSON_NAME] [PERSON_NAME] mahadure [P…" at bounding box center [139, 427] width 126 height 23
select select "48634"
click at [952, 402] on img at bounding box center [942, 409] width 62 height 44
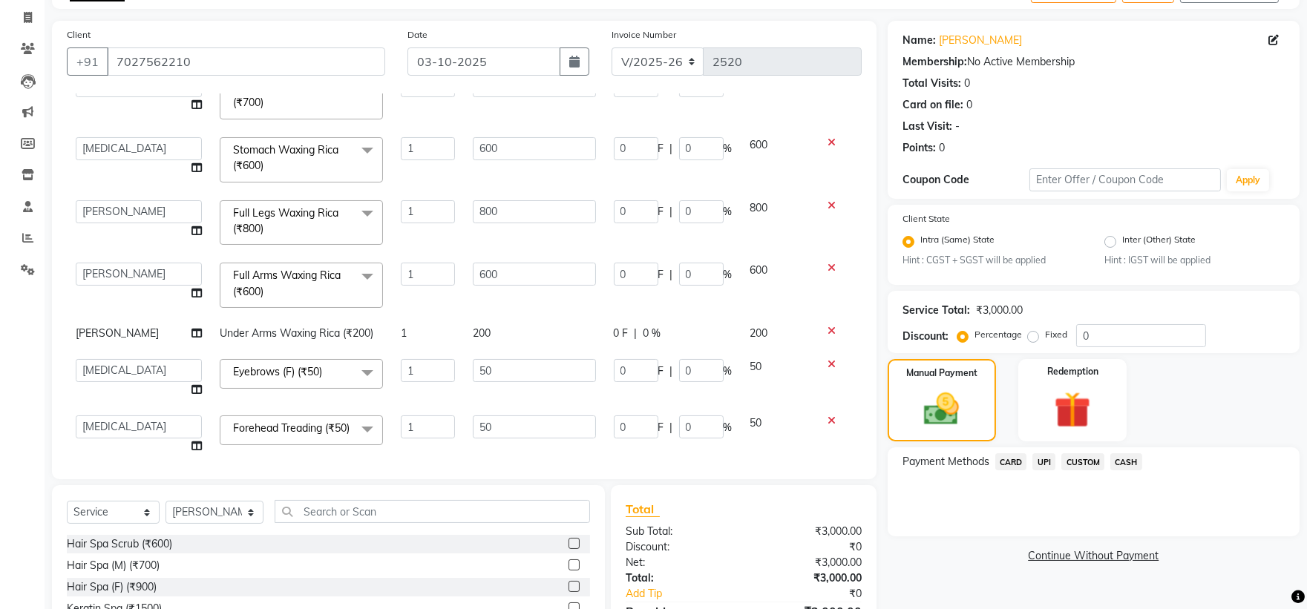
scroll to position [208, 0]
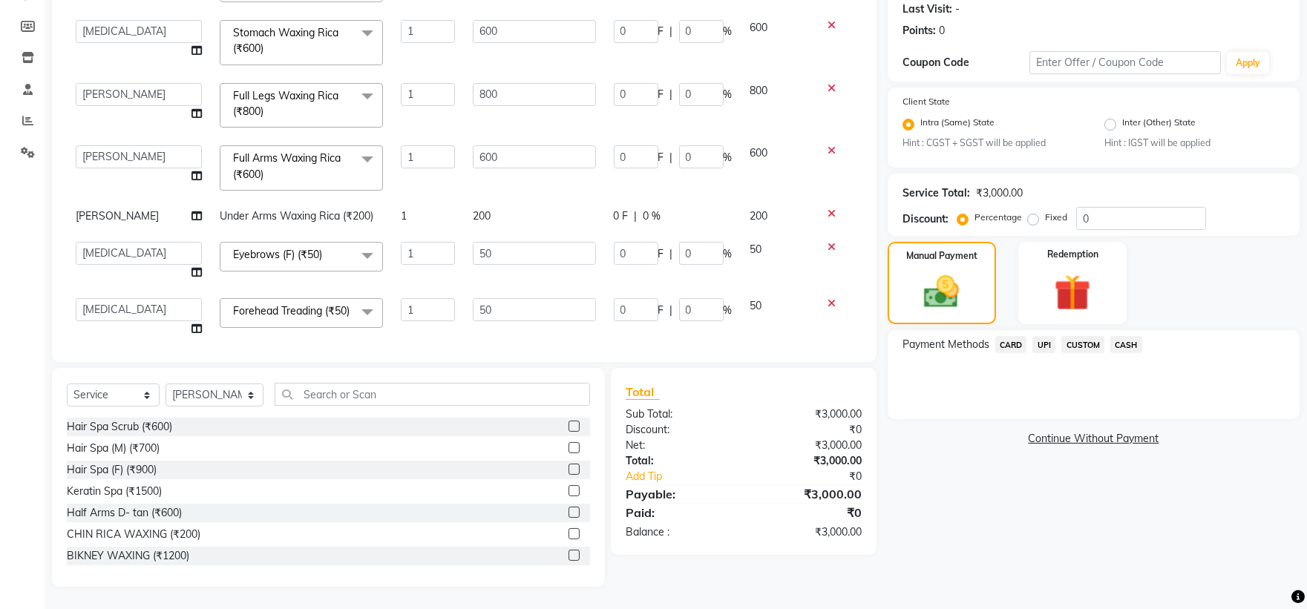
click at [1034, 347] on span "UPI" at bounding box center [1044, 344] width 23 height 17
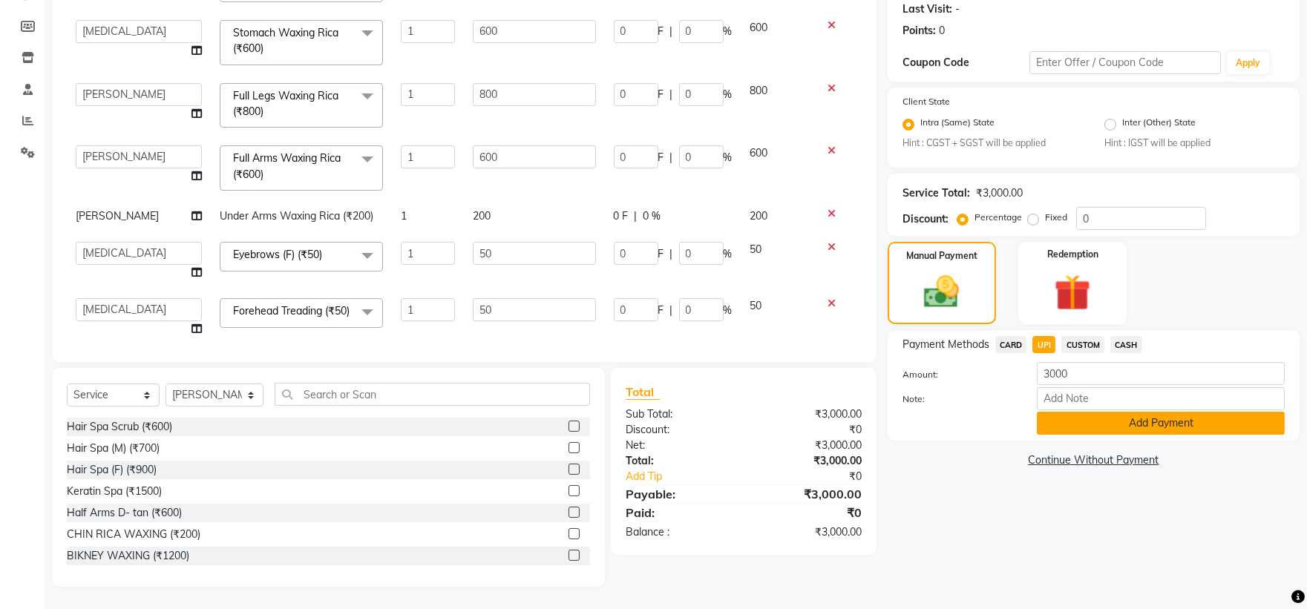
click at [1073, 425] on button "Add Payment" at bounding box center [1161, 423] width 248 height 23
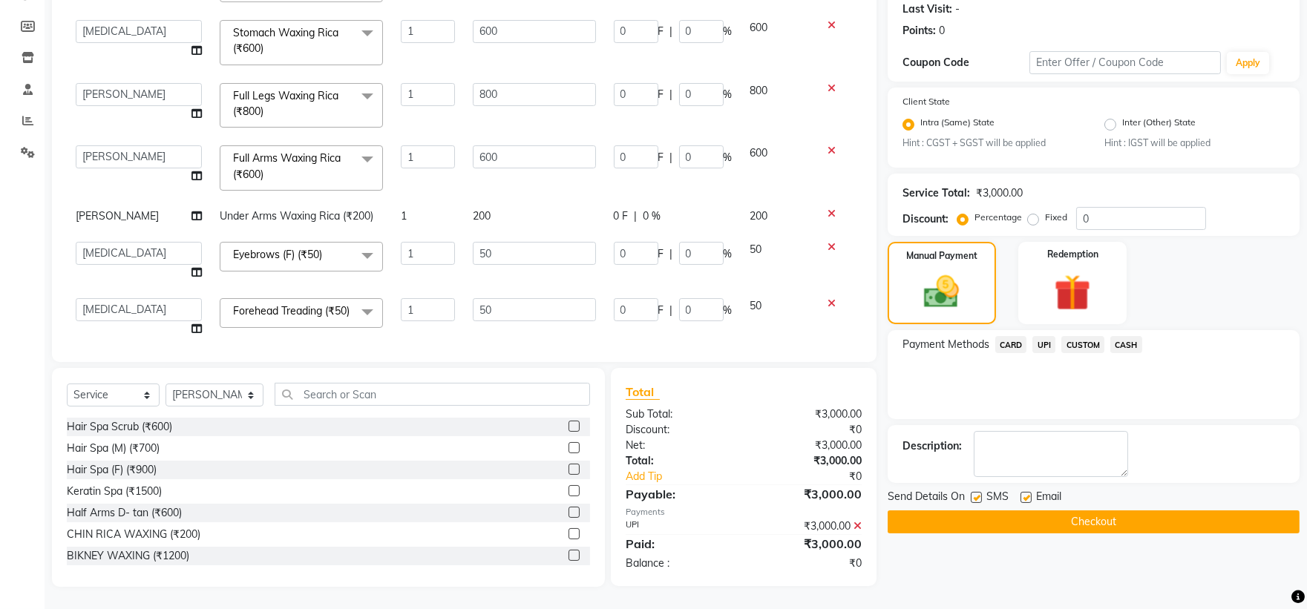
click at [946, 529] on button "Checkout" at bounding box center [1094, 522] width 412 height 23
